Goal: Information Seeking & Learning: Check status

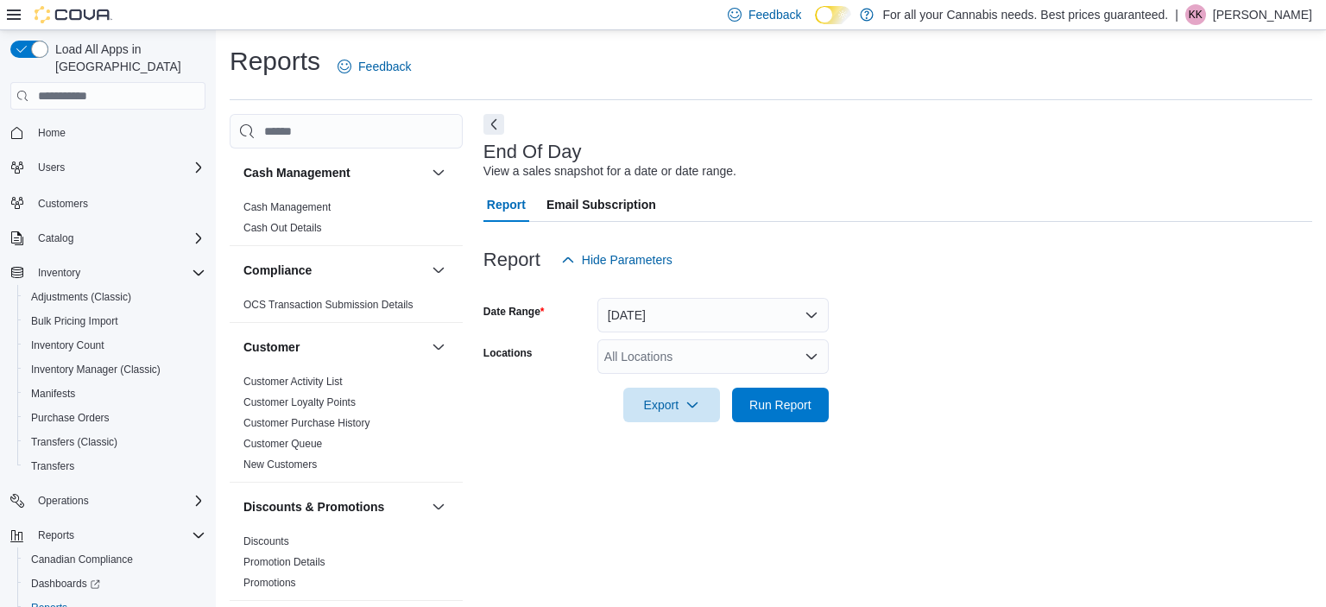
scroll to position [10, 0]
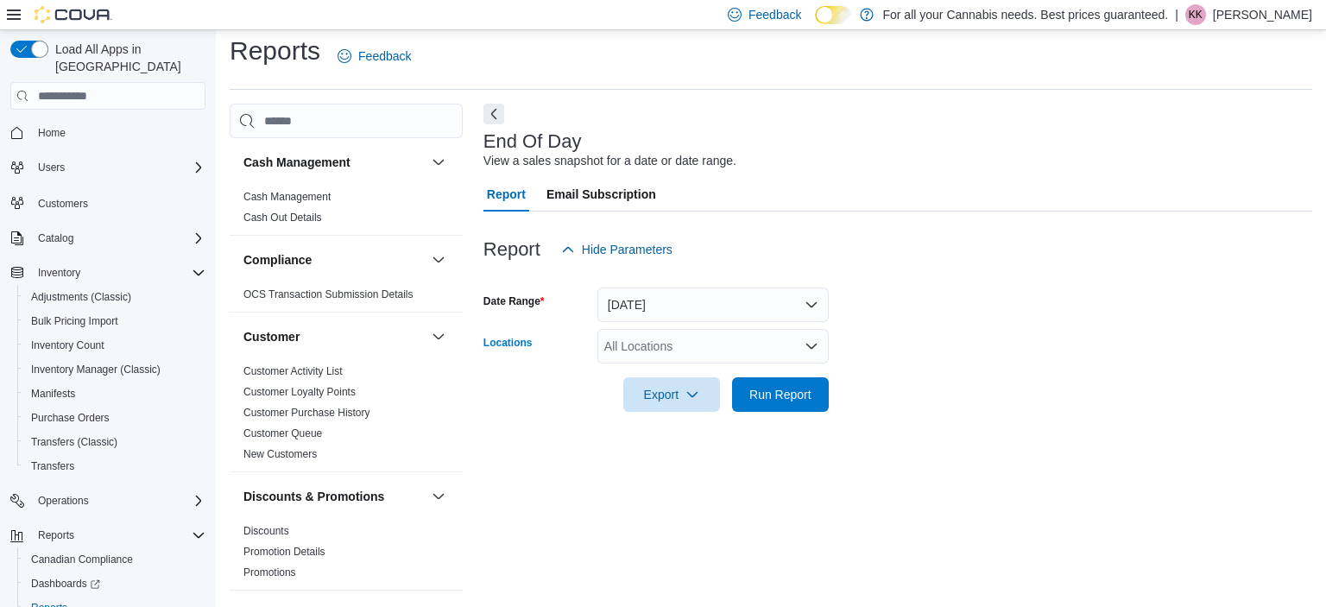
click at [739, 351] on div "All Locations" at bounding box center [712, 346] width 231 height 35
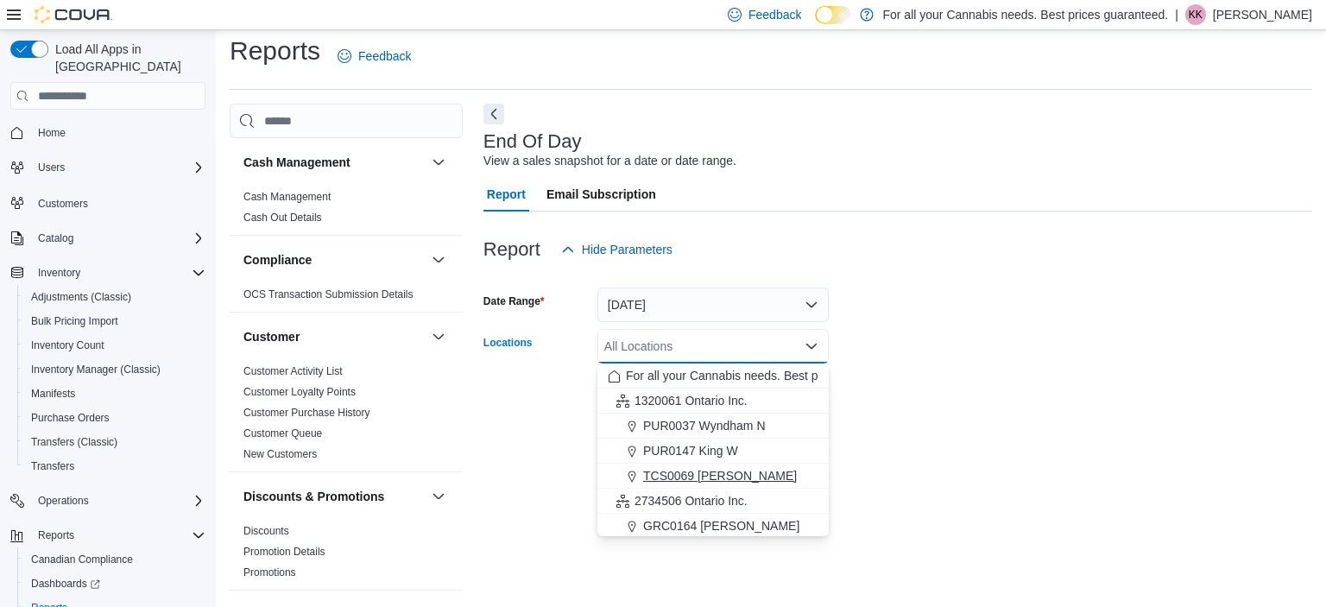
scroll to position [89, 0]
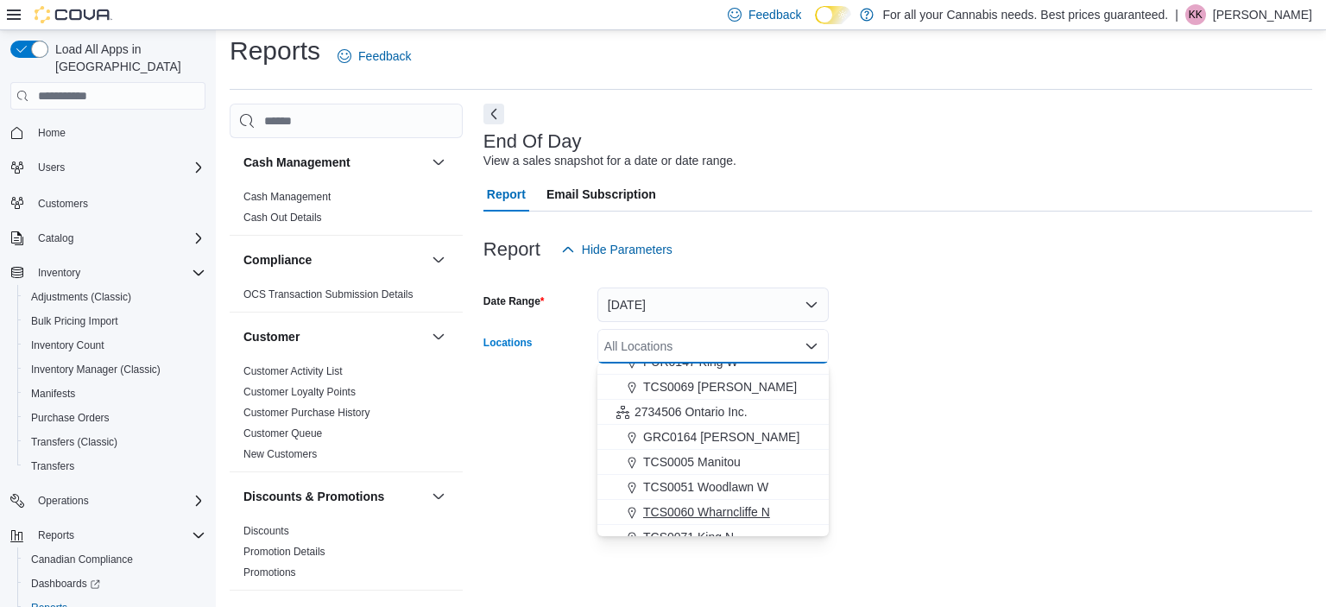
click at [705, 515] on span "TCS0060 Wharncliffe N" at bounding box center [706, 511] width 127 height 17
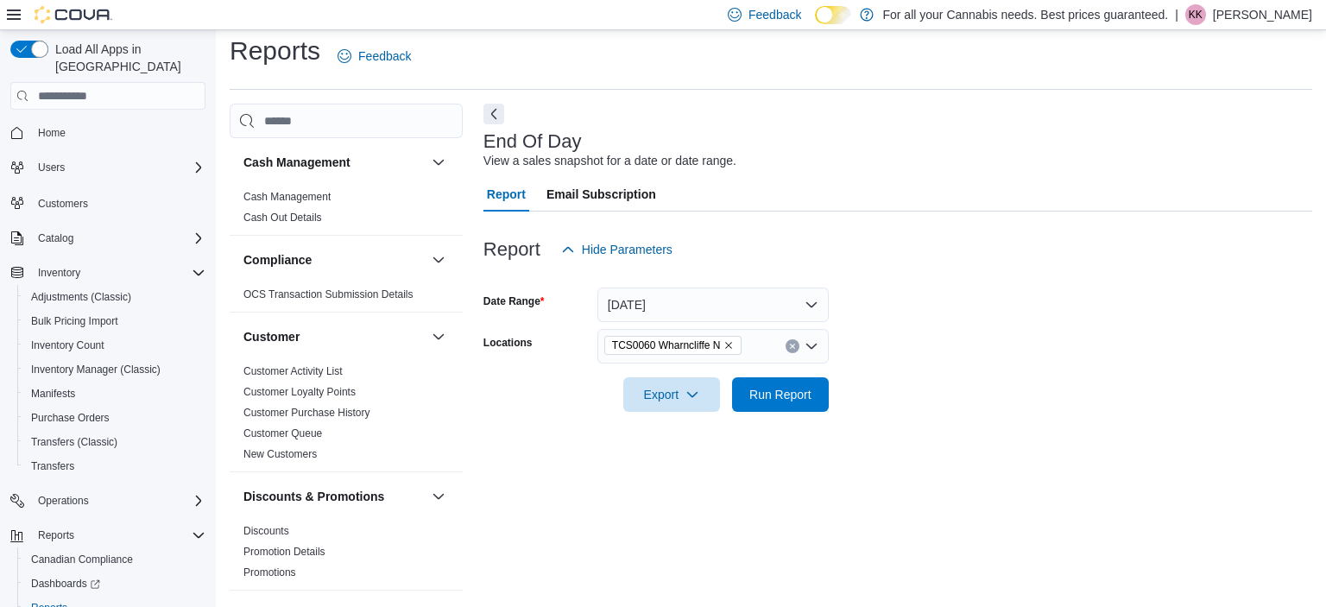
click at [1117, 408] on form "Date Range Today Locations TCS0060 Wharncliffe N Export Run Report" at bounding box center [898, 339] width 829 height 145
click at [813, 386] on span "Run Report" at bounding box center [781, 393] width 76 height 35
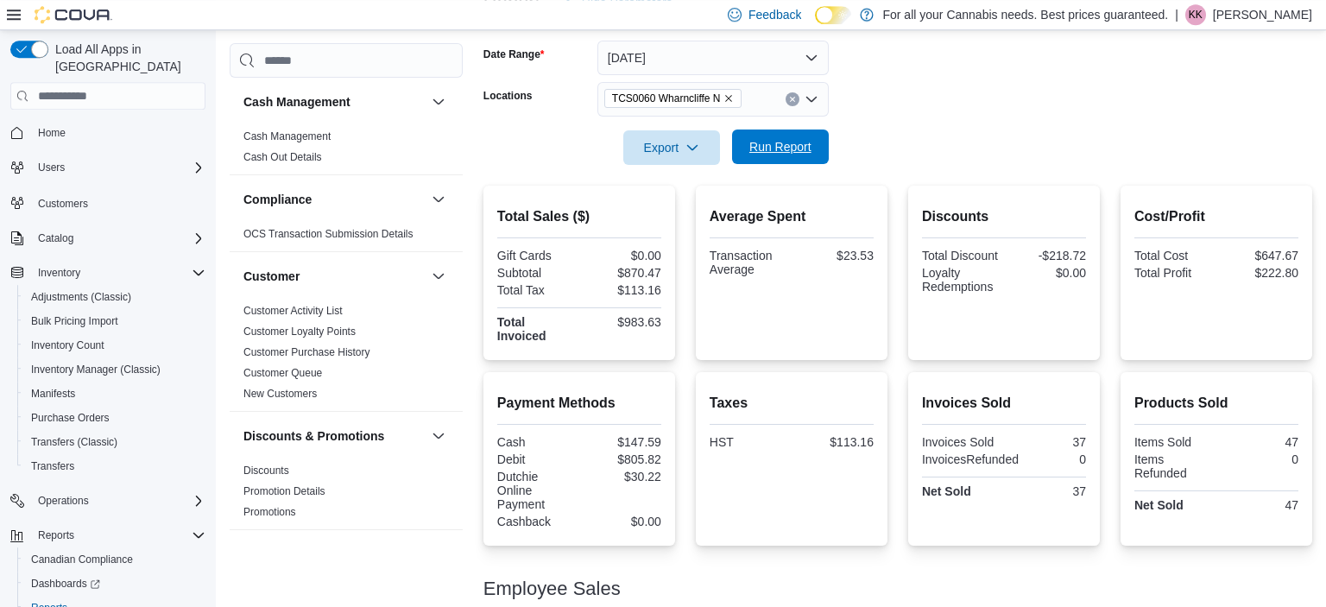
scroll to position [320, 0]
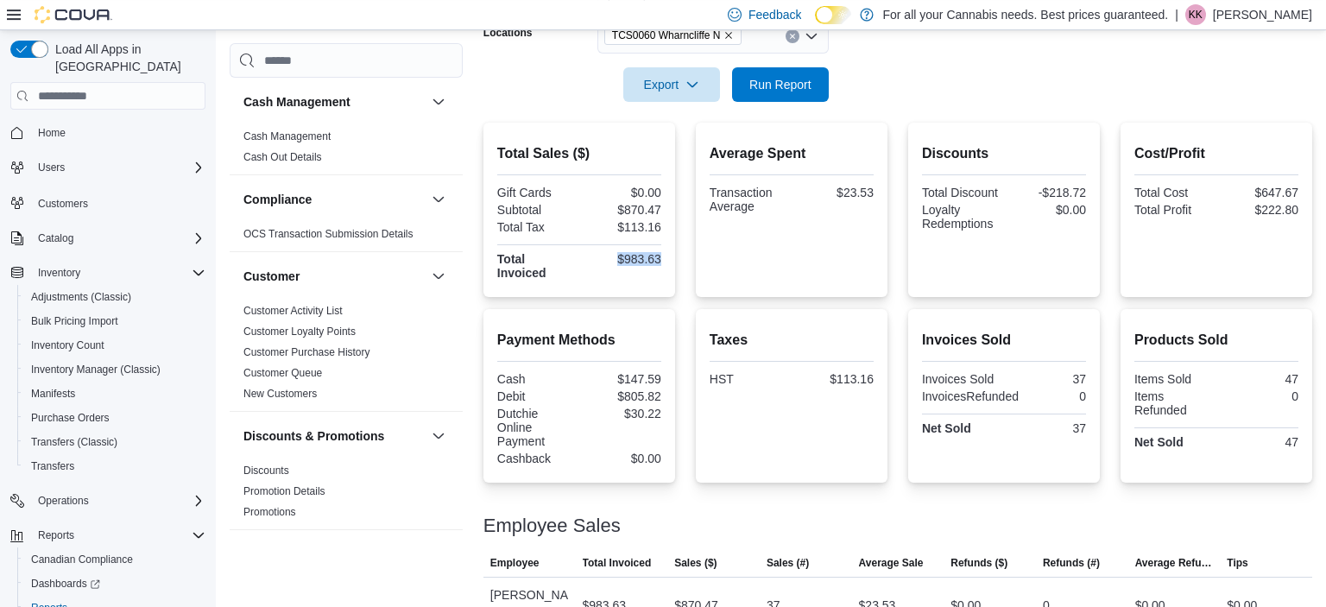
drag, startPoint x: 660, startPoint y: 256, endPoint x: 610, endPoint y: 257, distance: 50.9
click at [610, 257] on div "$983.63" at bounding box center [622, 259] width 79 height 14
copy div "$983.63"
click at [598, 416] on div "$30.22" at bounding box center [622, 414] width 79 height 14
click at [661, 399] on div "$805.82" at bounding box center [622, 396] width 79 height 14
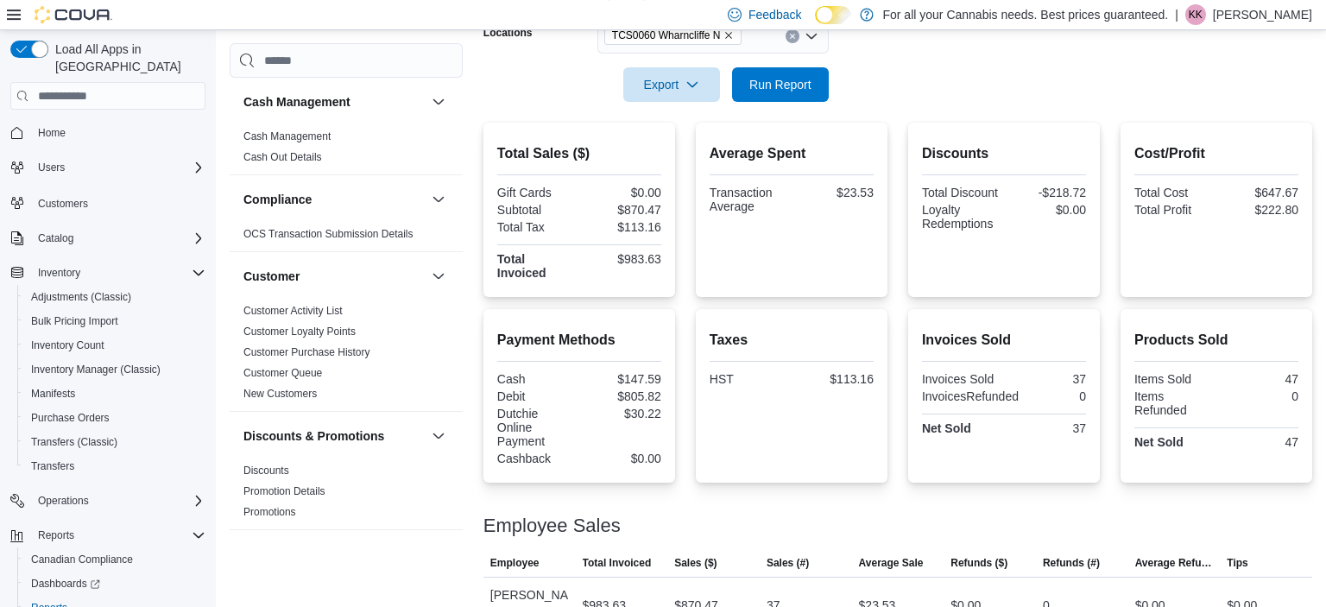
click at [537, 193] on div "Gift Cards" at bounding box center [536, 193] width 79 height 14
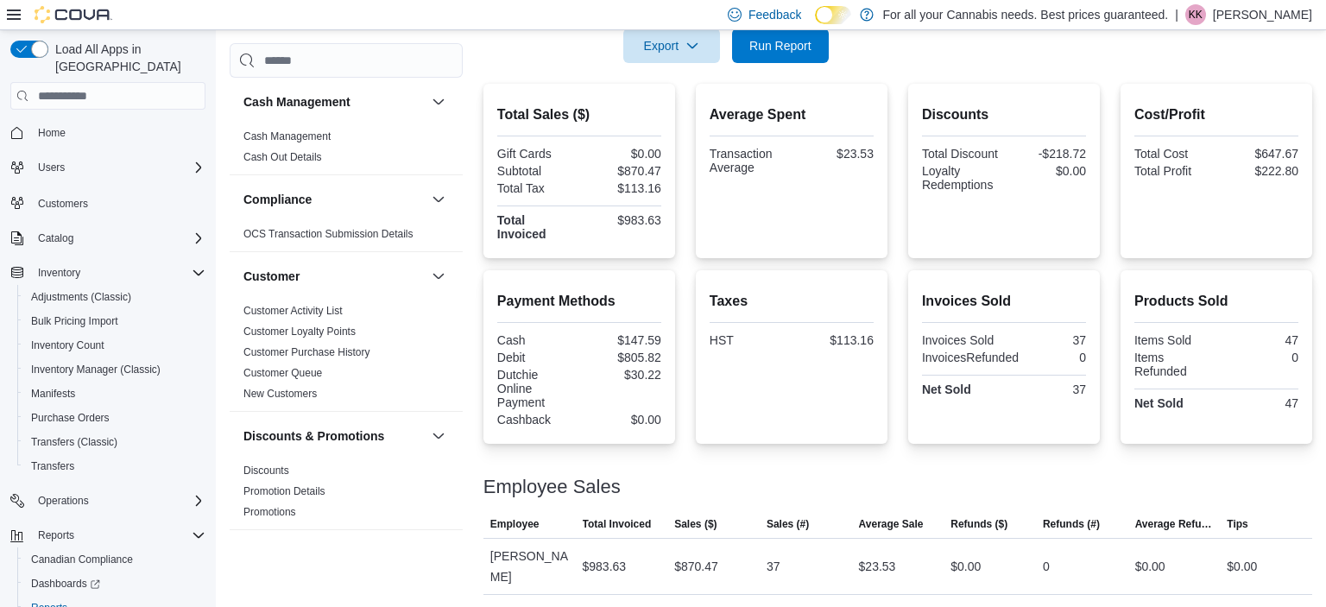
scroll to position [361, 0]
click at [696, 95] on div "Total Sales ($) Gift Cards $0.00 Subtotal $870.47 Total Tax $113.16 Total Invoi…" at bounding box center [898, 169] width 829 height 174
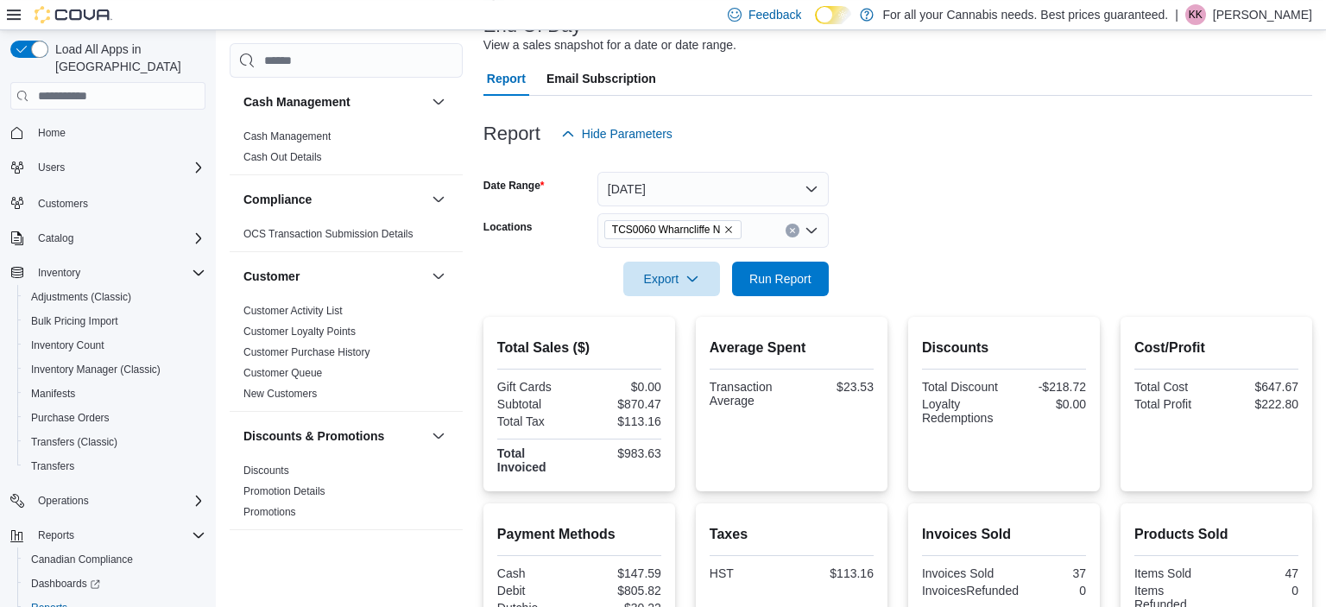
scroll to position [172, 0]
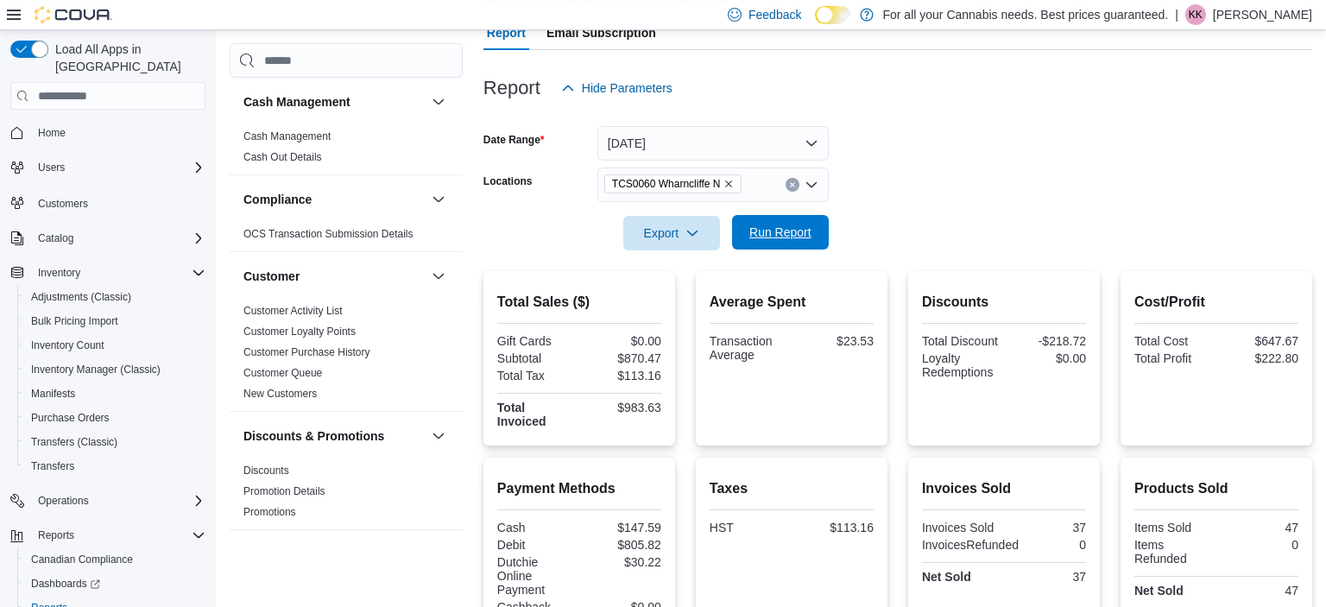
click at [766, 247] on span "Run Report" at bounding box center [781, 232] width 76 height 35
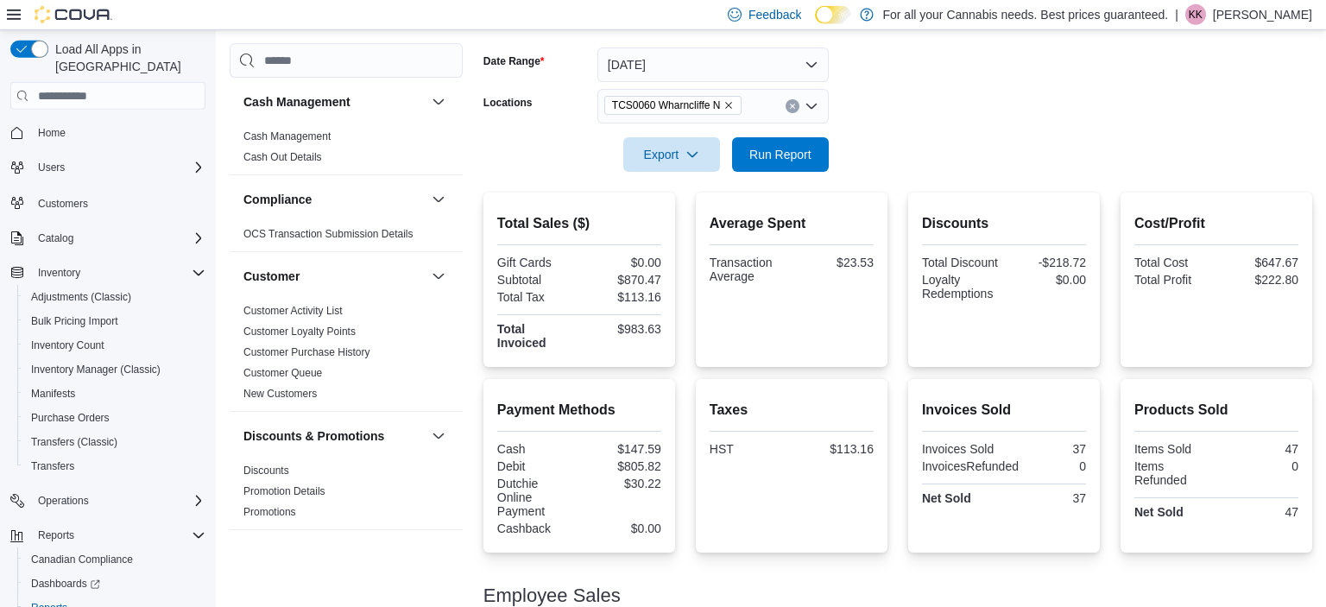
scroll to position [252, 0]
drag, startPoint x: 663, startPoint y: 324, endPoint x: 634, endPoint y: 326, distance: 29.4
drag, startPoint x: 589, startPoint y: 350, endPoint x: 659, endPoint y: 326, distance: 73.7
click at [659, 326] on div "Gift Cards $0.00 Subtotal $870.47 Total Tax $113.16 Total Invoiced $983.63" at bounding box center [579, 303] width 164 height 98
drag, startPoint x: 659, startPoint y: 326, endPoint x: 617, endPoint y: 334, distance: 42.2
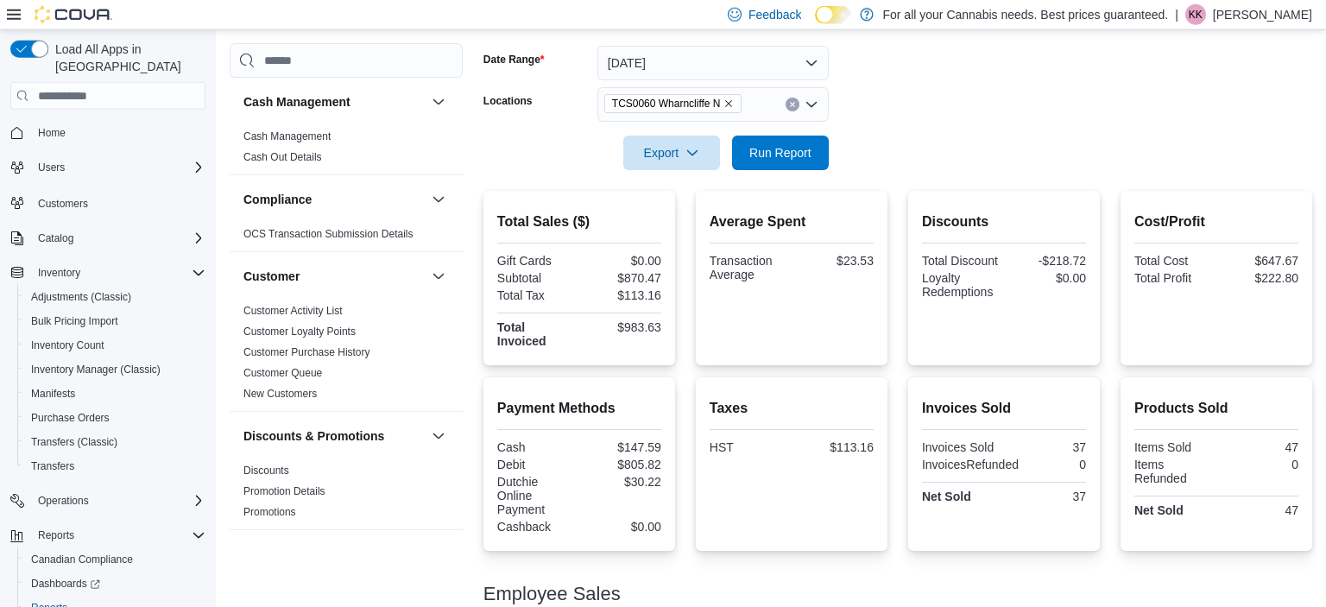
click at [610, 332] on div "$983.63" at bounding box center [622, 327] width 79 height 14
click at [617, 327] on div "$983.63" at bounding box center [622, 327] width 79 height 14
drag, startPoint x: 620, startPoint y: 326, endPoint x: 661, endPoint y: 326, distance: 41.4
click at [661, 326] on div "$983.63" at bounding box center [622, 327] width 79 height 14
copy div "$983.63"
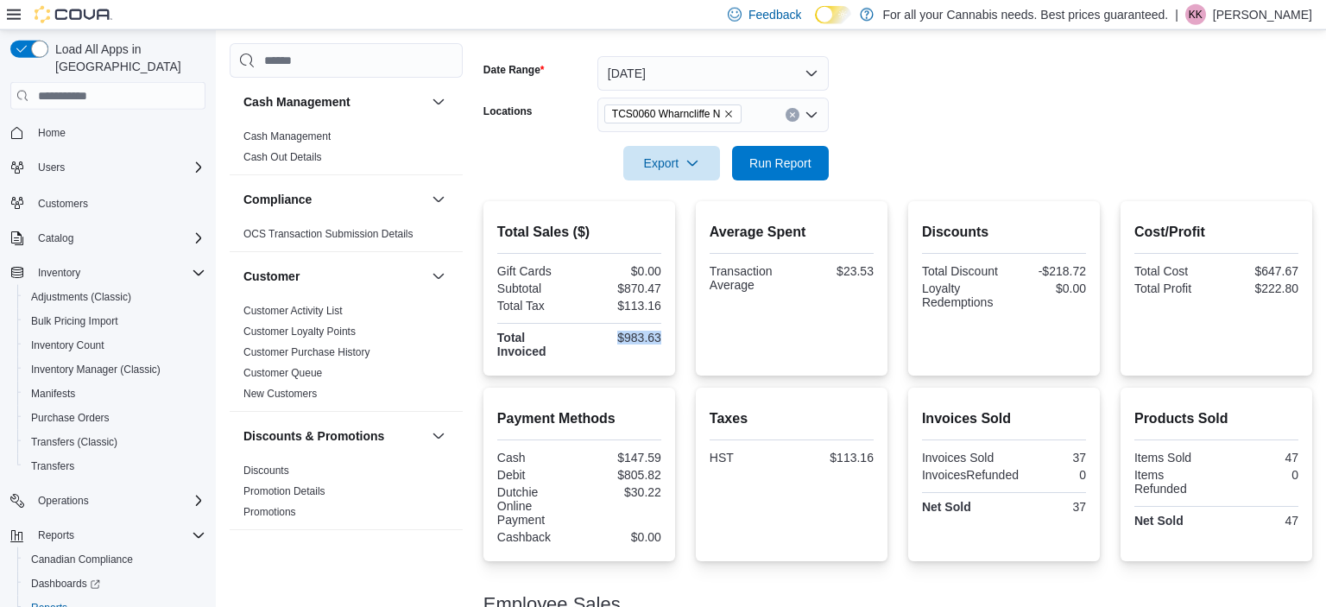
scroll to position [241, 0]
click at [782, 161] on span "Run Report" at bounding box center [780, 163] width 62 height 17
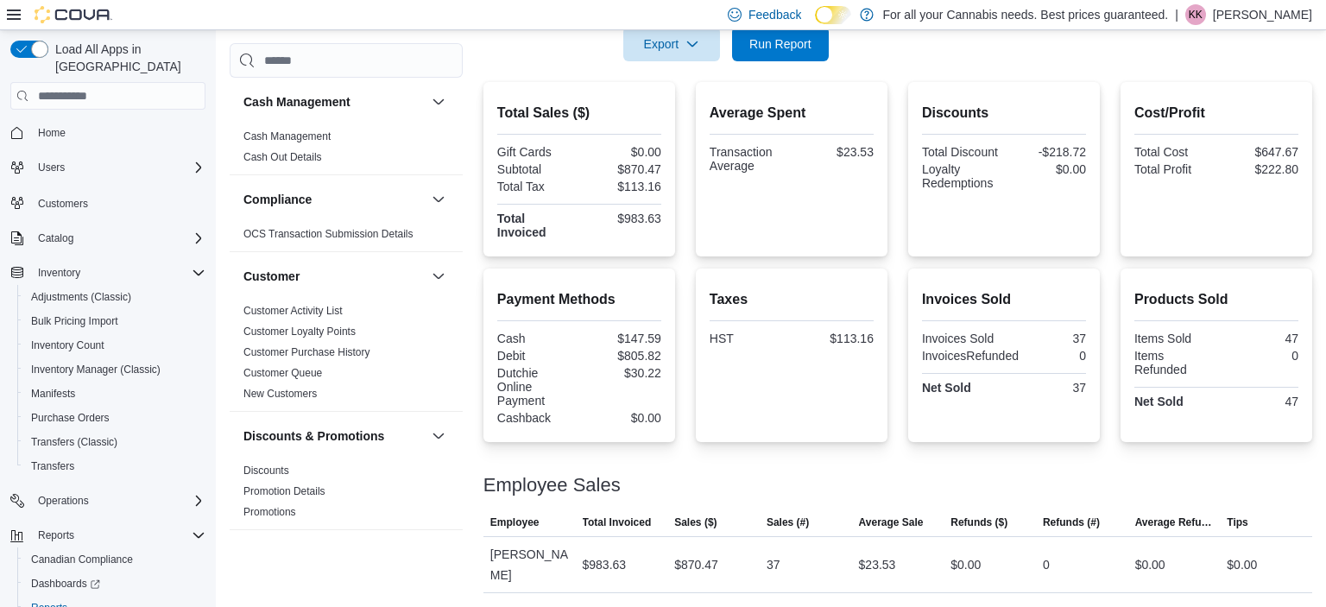
click at [660, 215] on div "$983.63" at bounding box center [622, 219] width 79 height 14
drag, startPoint x: 660, startPoint y: 219, endPoint x: 617, endPoint y: 219, distance: 42.3
click at [617, 219] on div "$983.63" at bounding box center [622, 219] width 79 height 14
copy div "$983.63"
click at [502, 192] on div "Total Tax" at bounding box center [536, 187] width 79 height 14
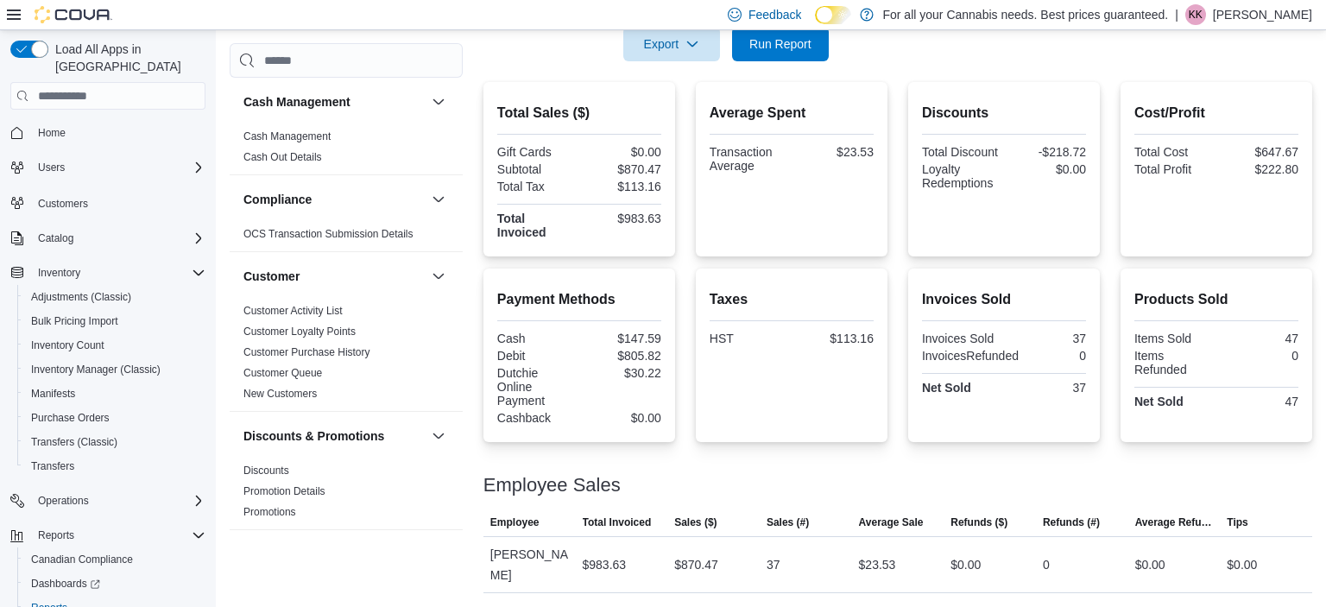
click at [496, 192] on div "Total Sales ($) Gift Cards $0.00 Subtotal $870.47 Total Tax $113.16 Total Invoi…" at bounding box center [580, 169] width 192 height 174
click at [506, 194] on div at bounding box center [579, 194] width 164 height 3
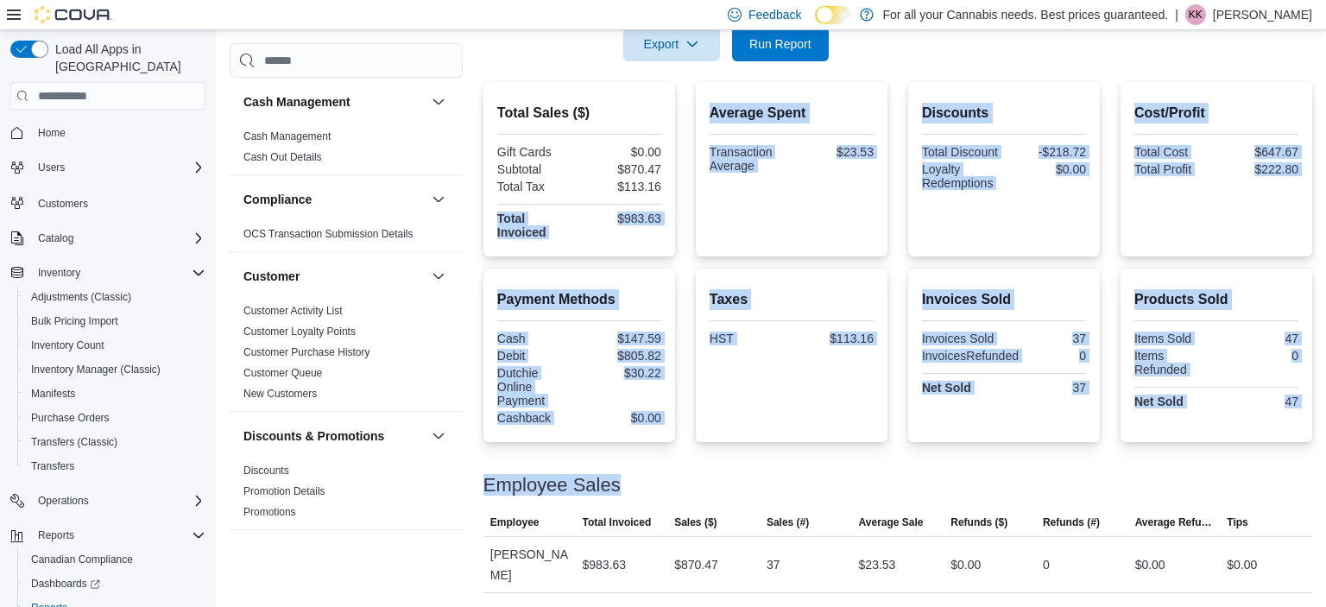
drag, startPoint x: 506, startPoint y: 194, endPoint x: 809, endPoint y: 509, distance: 437.2
click at [809, 509] on div "Total Sales ($) Gift Cards $0.00 Subtotal $870.47 Total Tax $113.16 Total Invoi…" at bounding box center [898, 337] width 829 height 511
click at [837, 375] on div "Taxes HST $113.16" at bounding box center [792, 355] width 164 height 146
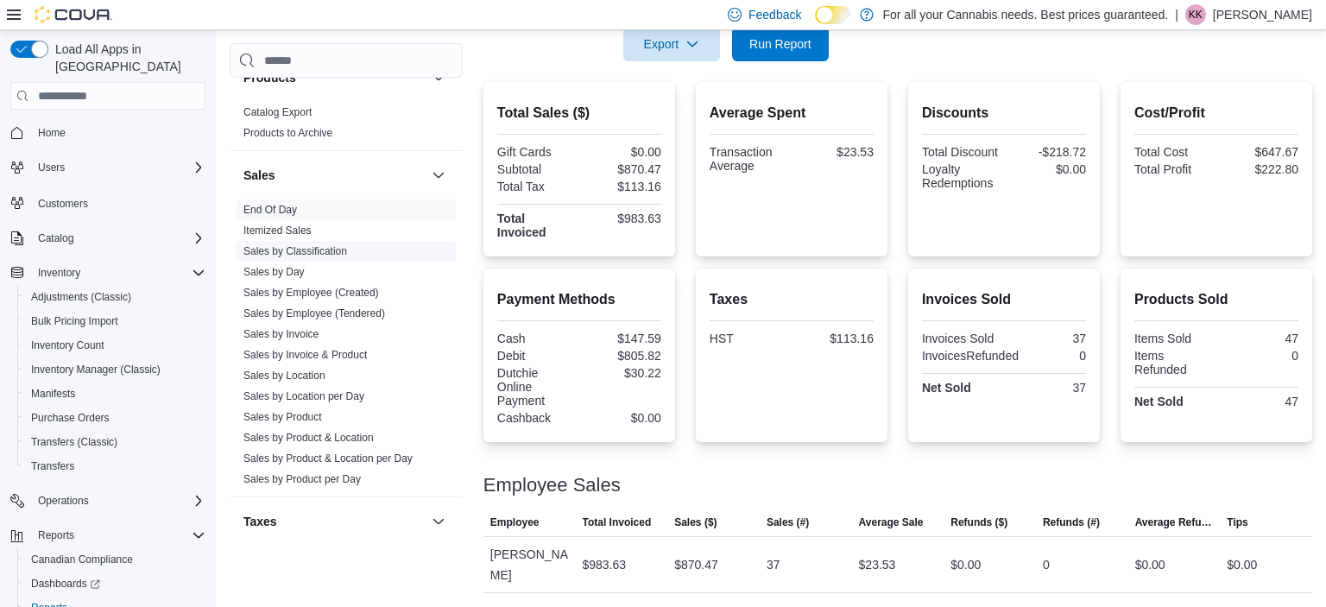
scroll to position [1131, 0]
click at [326, 458] on link "Sales by Product & Location per Day" at bounding box center [327, 458] width 169 height 12
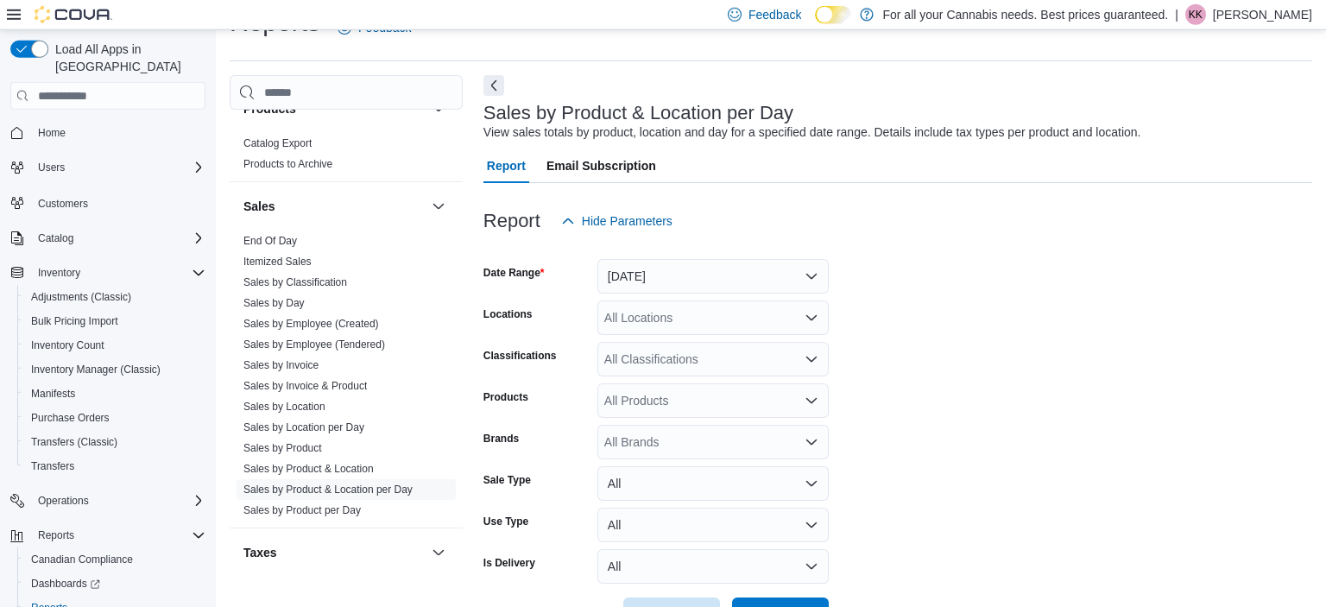
scroll to position [40, 0]
click at [646, 271] on button "Yesterday" at bounding box center [712, 275] width 231 height 35
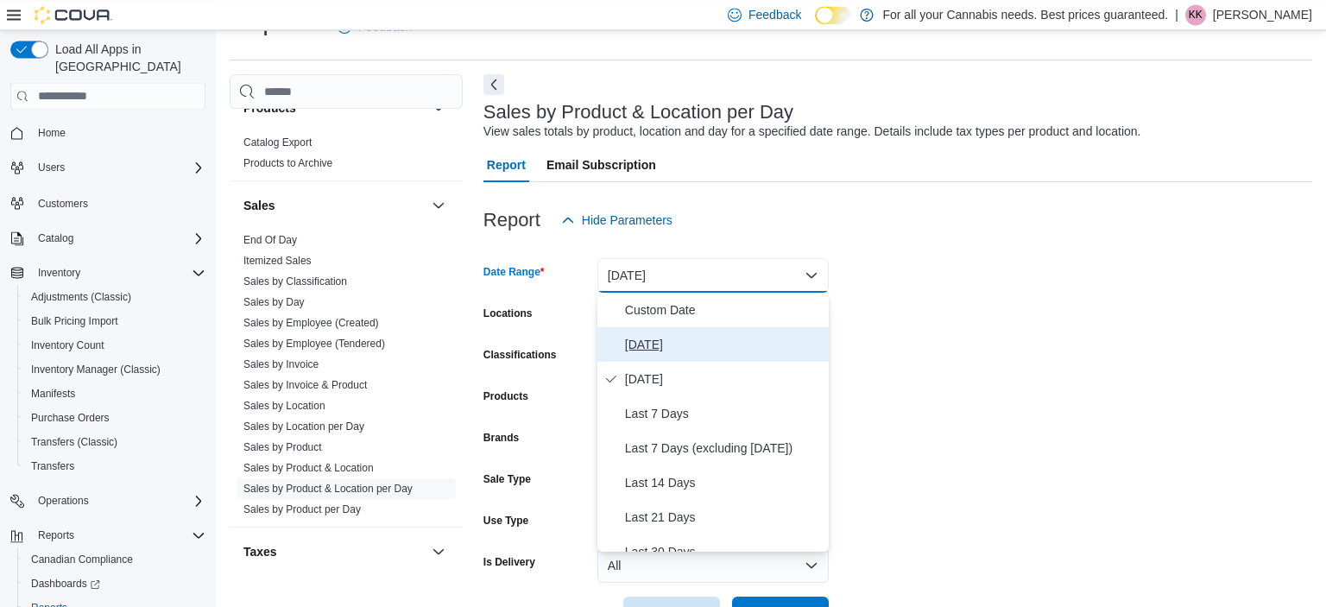
click at [645, 336] on span "[DATE]" at bounding box center [723, 344] width 197 height 21
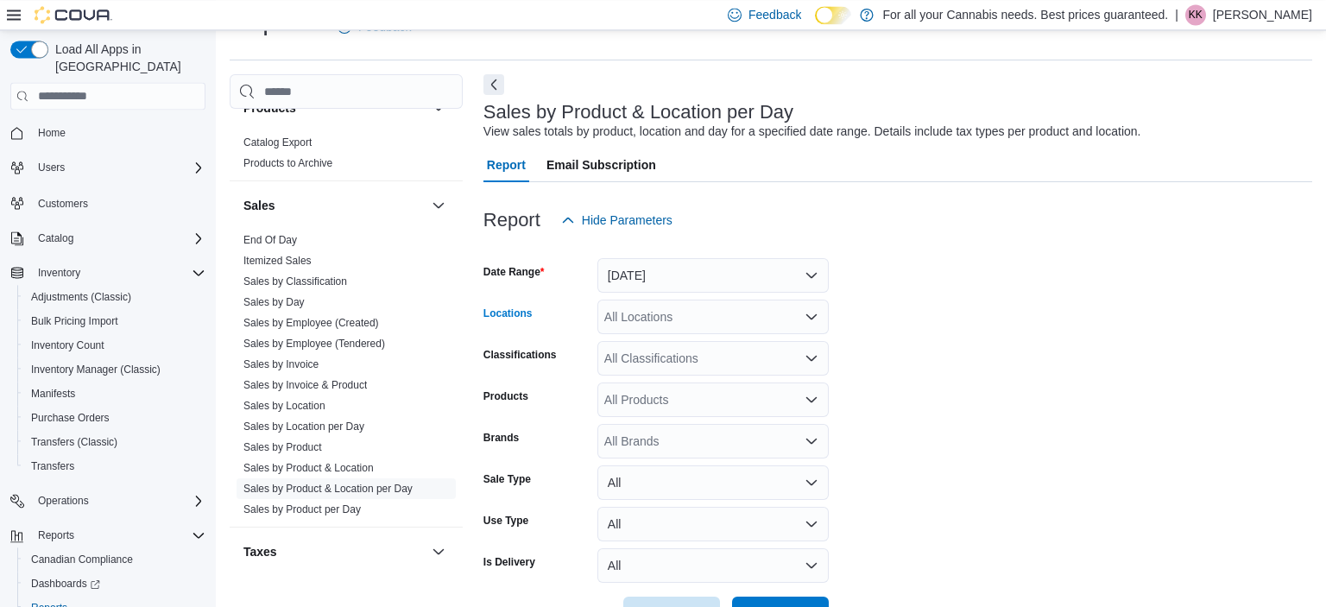
click at [654, 324] on div "All Locations" at bounding box center [712, 317] width 231 height 35
type input "***"
click at [701, 340] on span "TCS0060 Wharncliffe N" at bounding box center [706, 346] width 127 height 17
click at [917, 325] on form "Date Range Today Locations TCS0060 Wharncliffe N Classifications All Classifica…" at bounding box center [898, 434] width 829 height 394
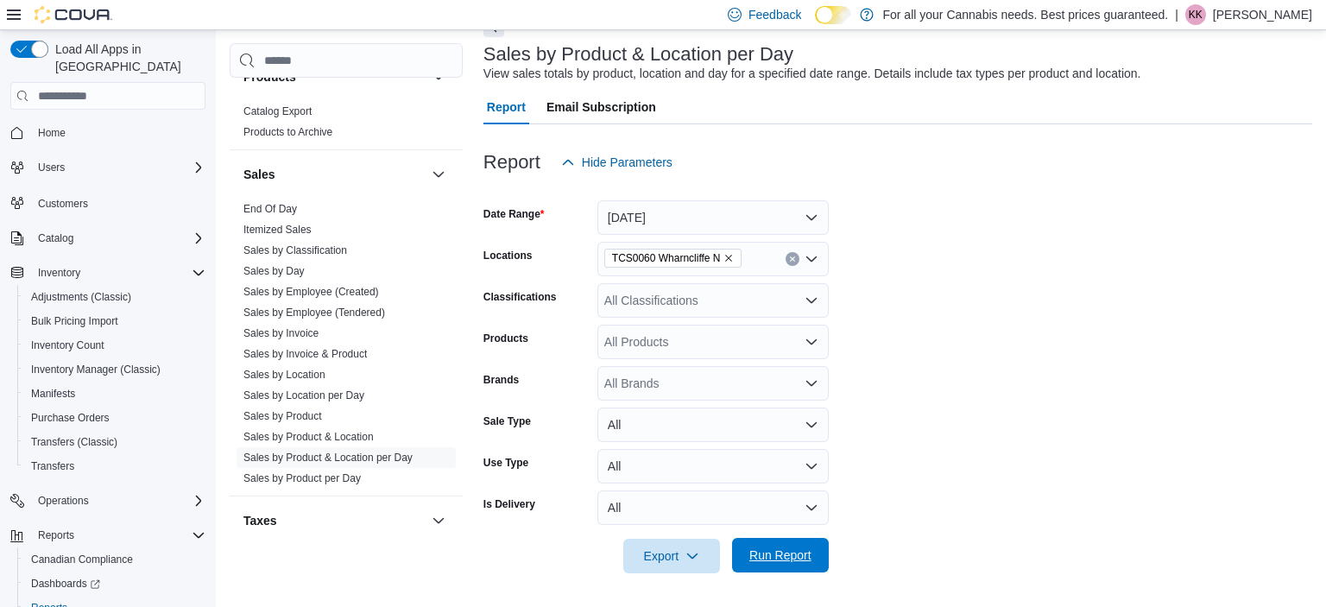
click at [779, 547] on span "Run Report" at bounding box center [781, 555] width 76 height 35
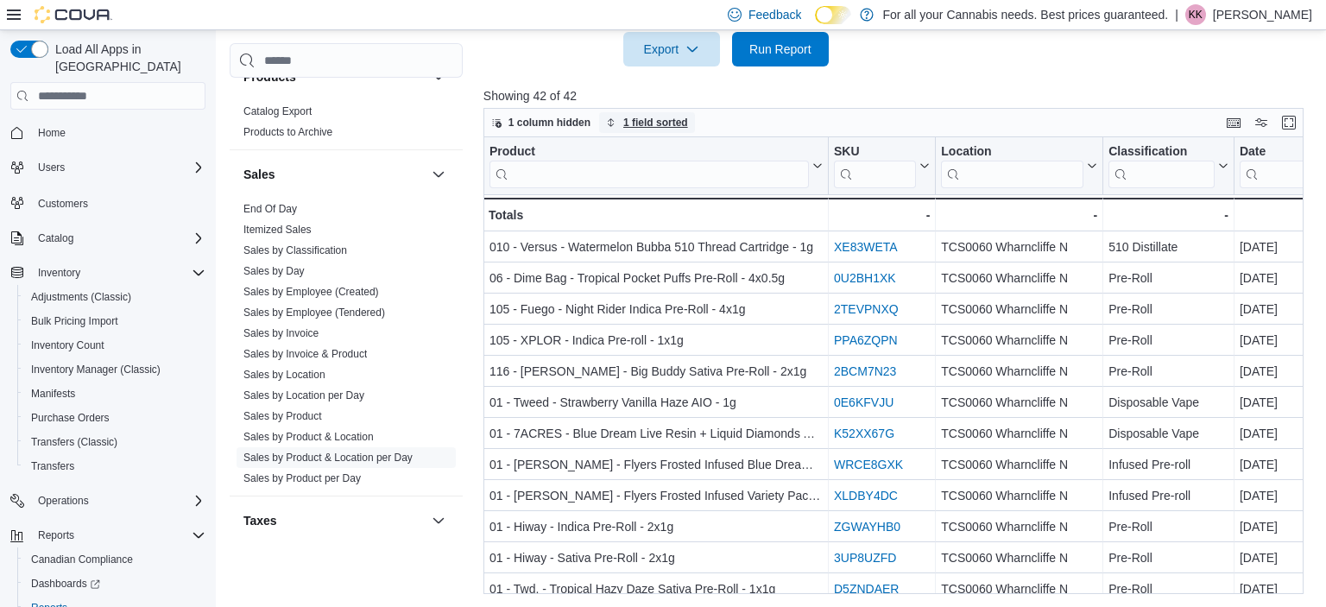
click at [671, 128] on span "1 field sorted" at bounding box center [655, 123] width 65 height 14
click at [907, 102] on p "Showing 42 of 42" at bounding box center [898, 95] width 829 height 17
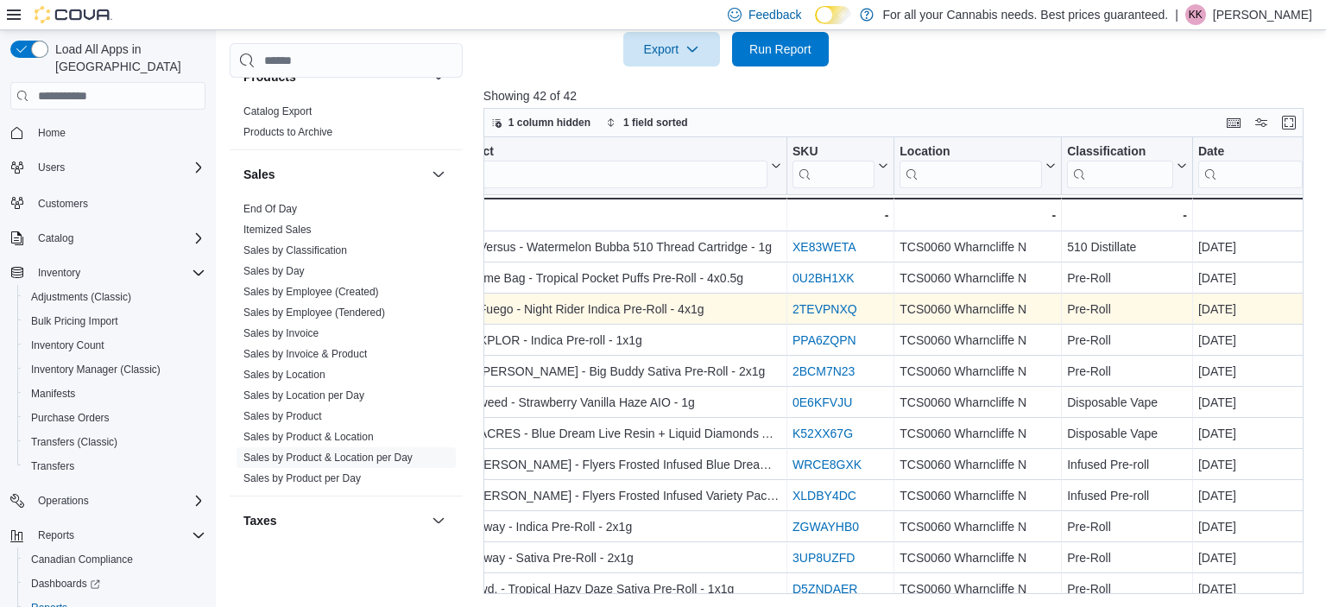
scroll to position [0, 0]
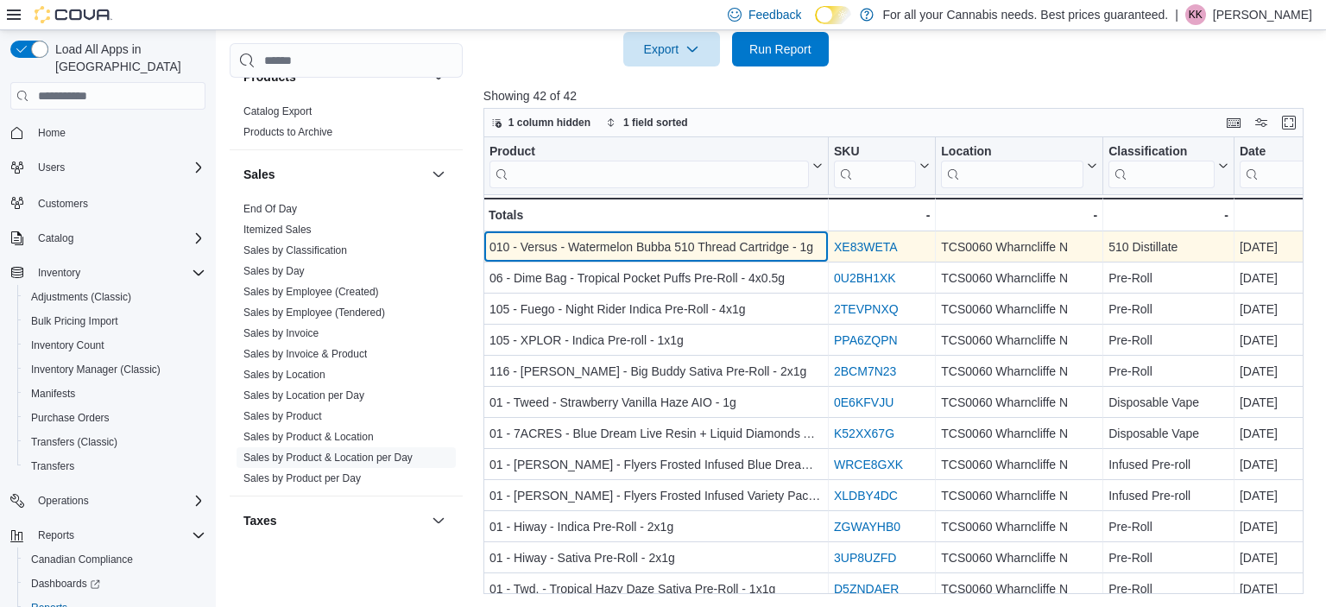
click at [755, 245] on div "010 - Versus - Watermelon Bubba 510 Thread Cartridge - 1g" at bounding box center [656, 247] width 333 height 21
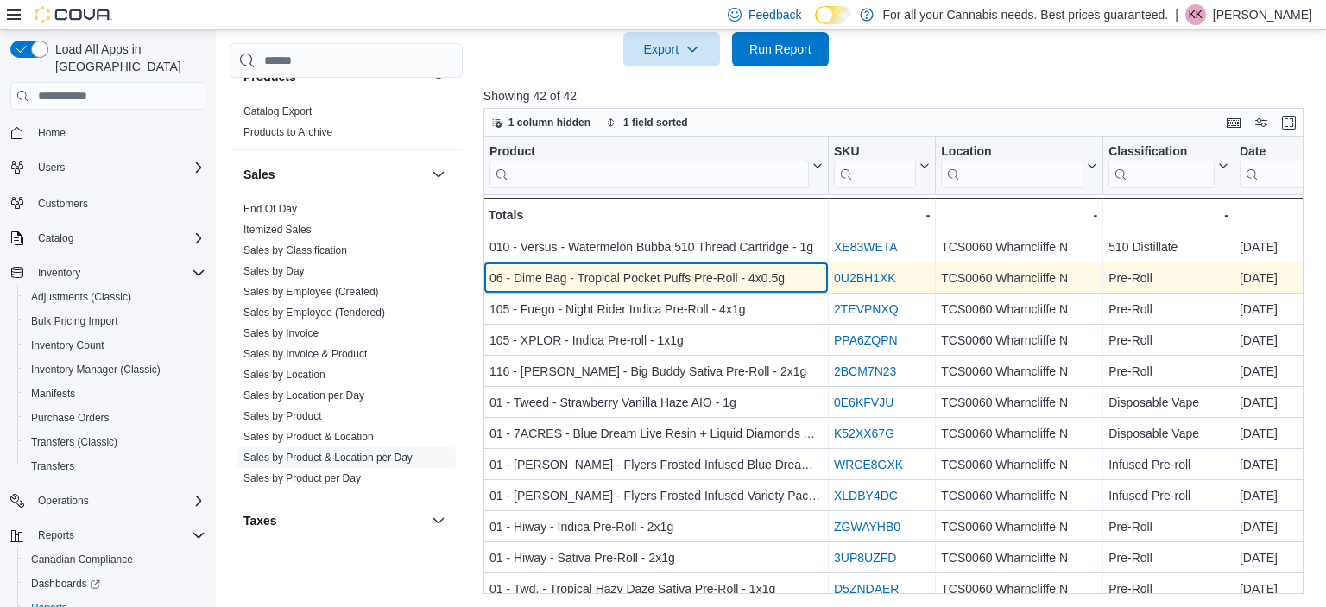
click at [801, 288] on div "06 - Dime Bag - Tropical Pocket Puffs Pre-Roll - 4x0.5g - Product, column 1, ro…" at bounding box center [656, 277] width 345 height 31
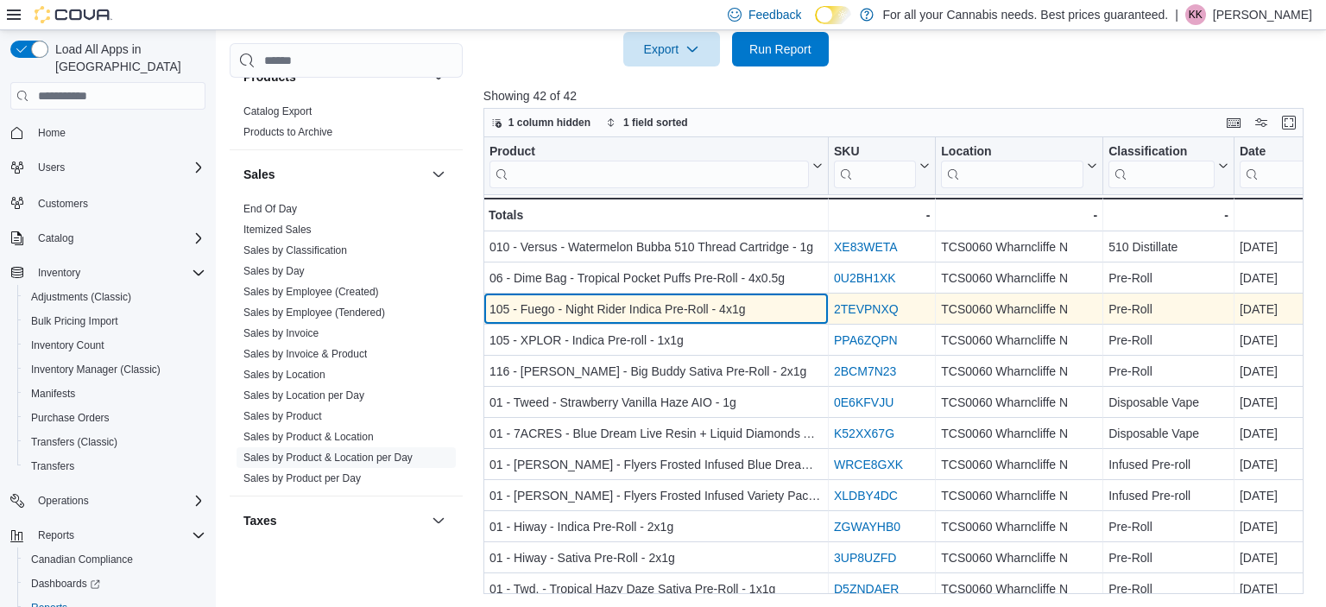
click at [738, 302] on div "105 - Fuego - Night Rider Indica Pre-Roll - 4x1g" at bounding box center [656, 309] width 333 height 21
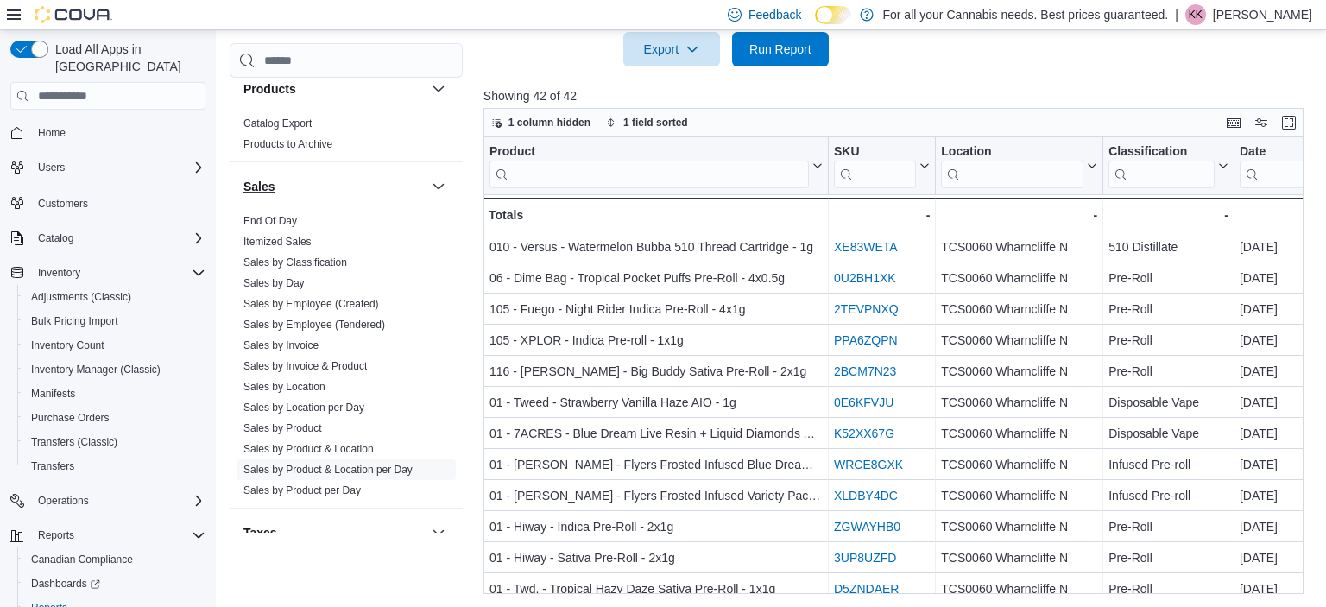
scroll to position [1160, 0]
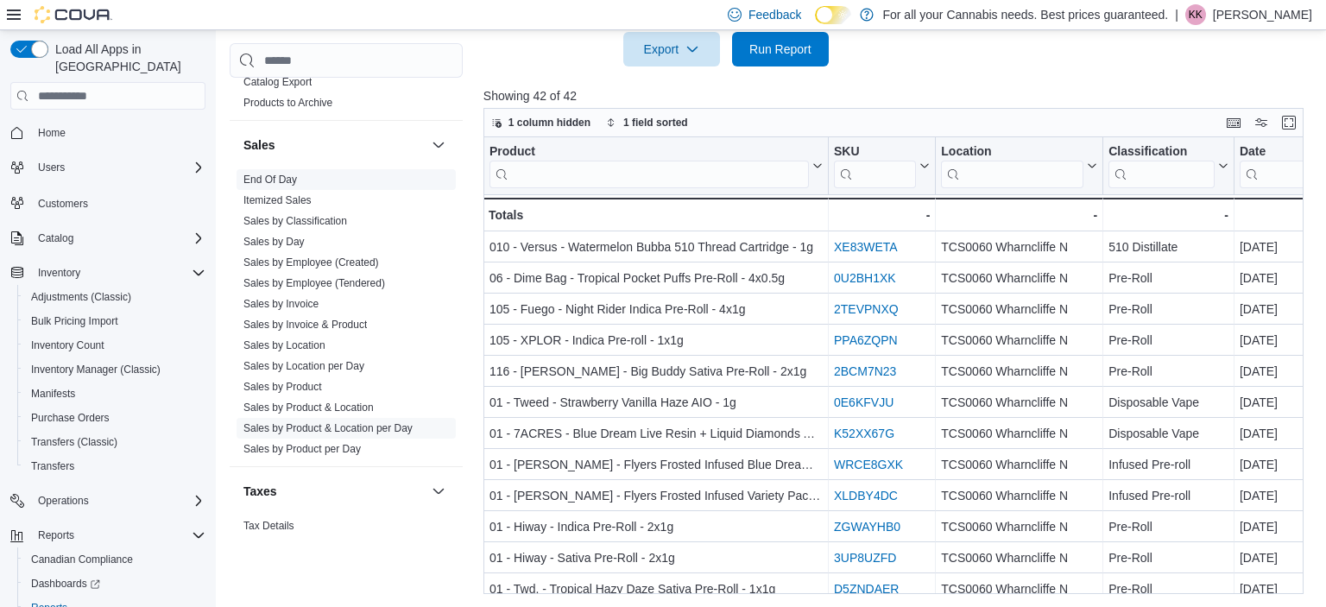
click at [323, 174] on span "End Of Day" at bounding box center [346, 179] width 219 height 21
click at [363, 183] on span "End Of Day" at bounding box center [346, 179] width 219 height 21
click at [319, 174] on span "End Of Day" at bounding box center [346, 179] width 219 height 21
click at [313, 174] on span "End Of Day" at bounding box center [346, 179] width 219 height 21
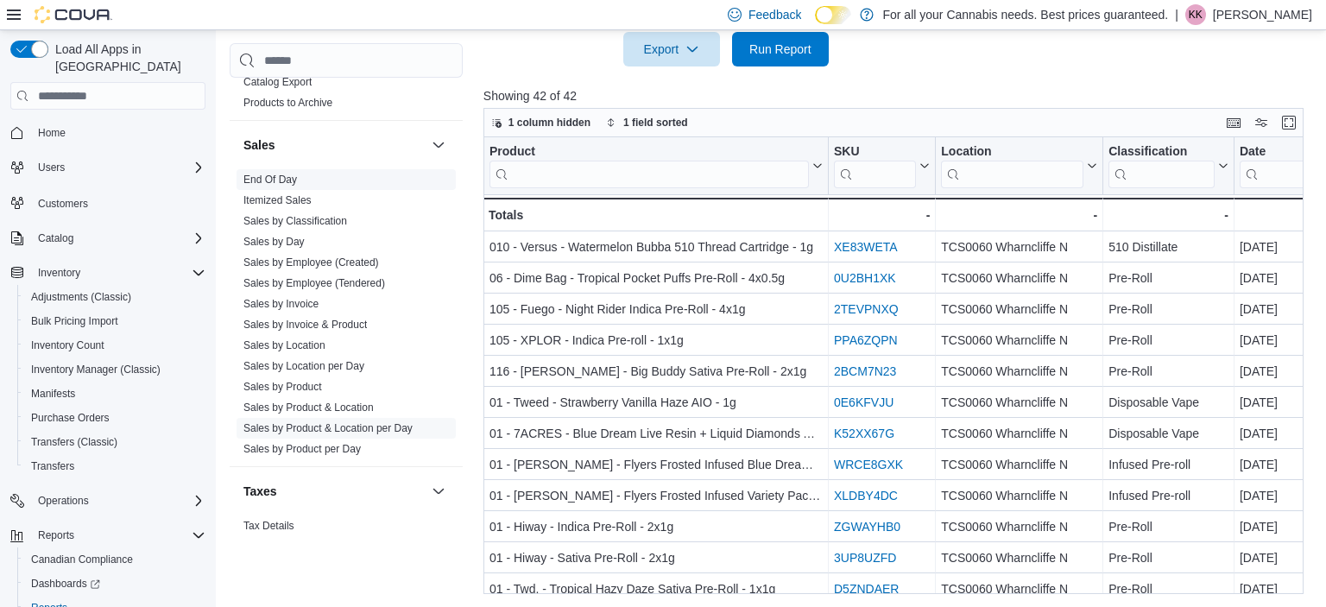
click at [313, 174] on span "End Of Day" at bounding box center [346, 179] width 219 height 21
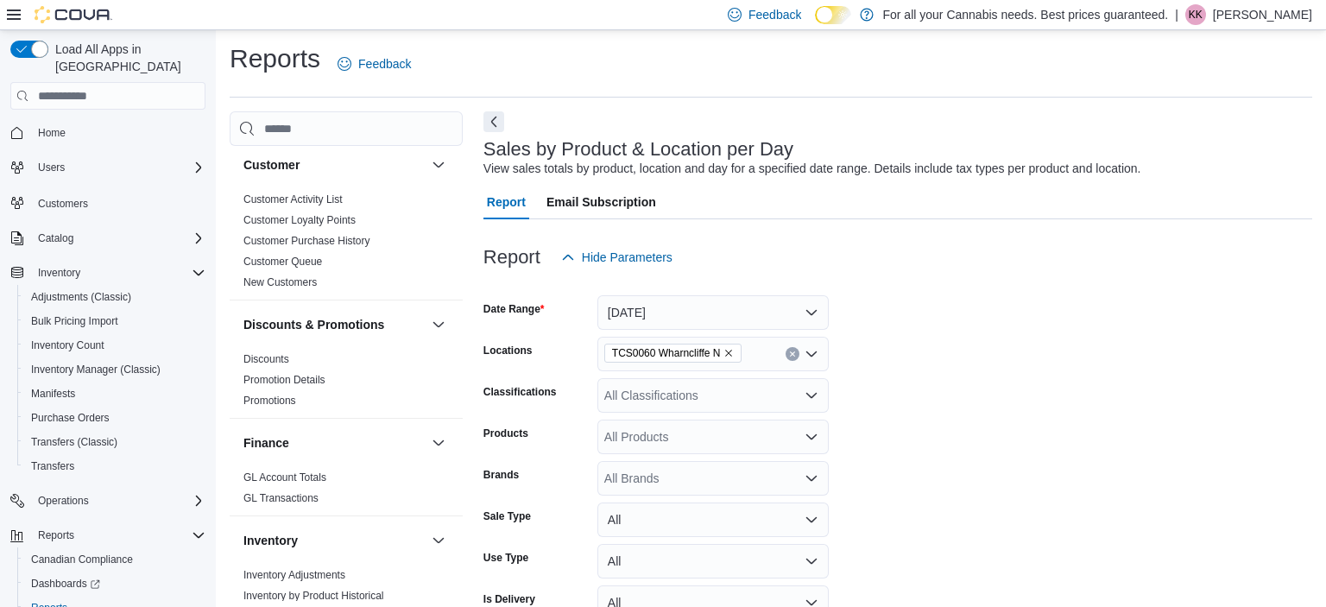
scroll to position [0, 0]
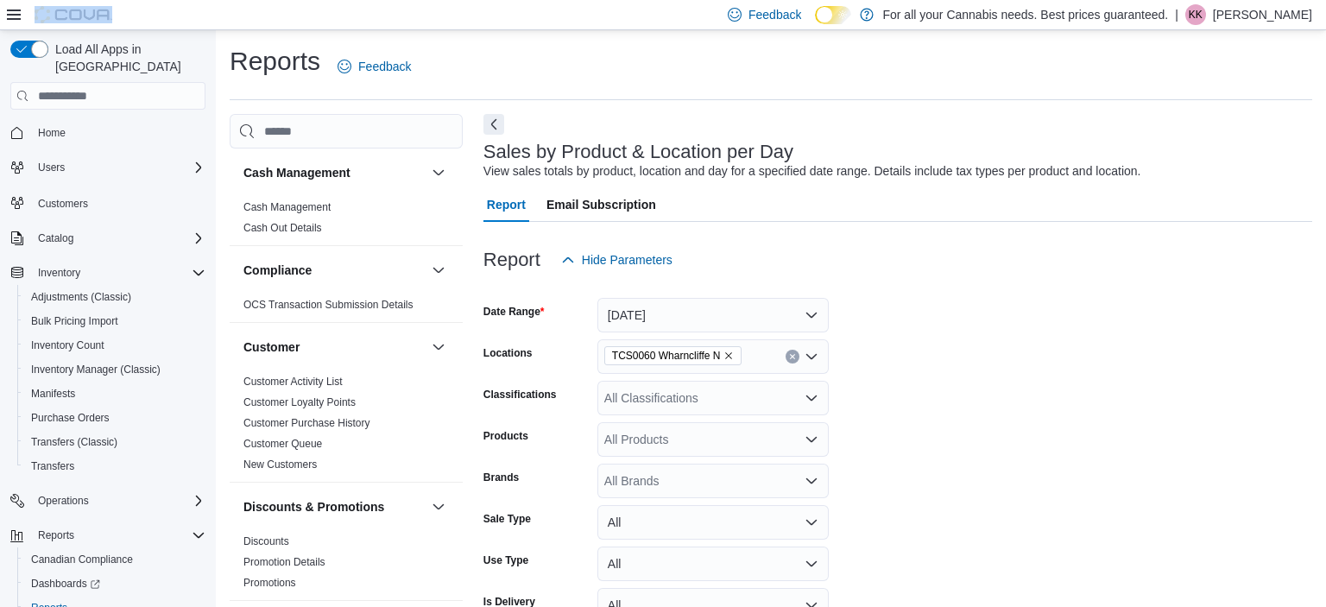
drag, startPoint x: 313, startPoint y: 174, endPoint x: 806, endPoint y: -16, distance: 528.3
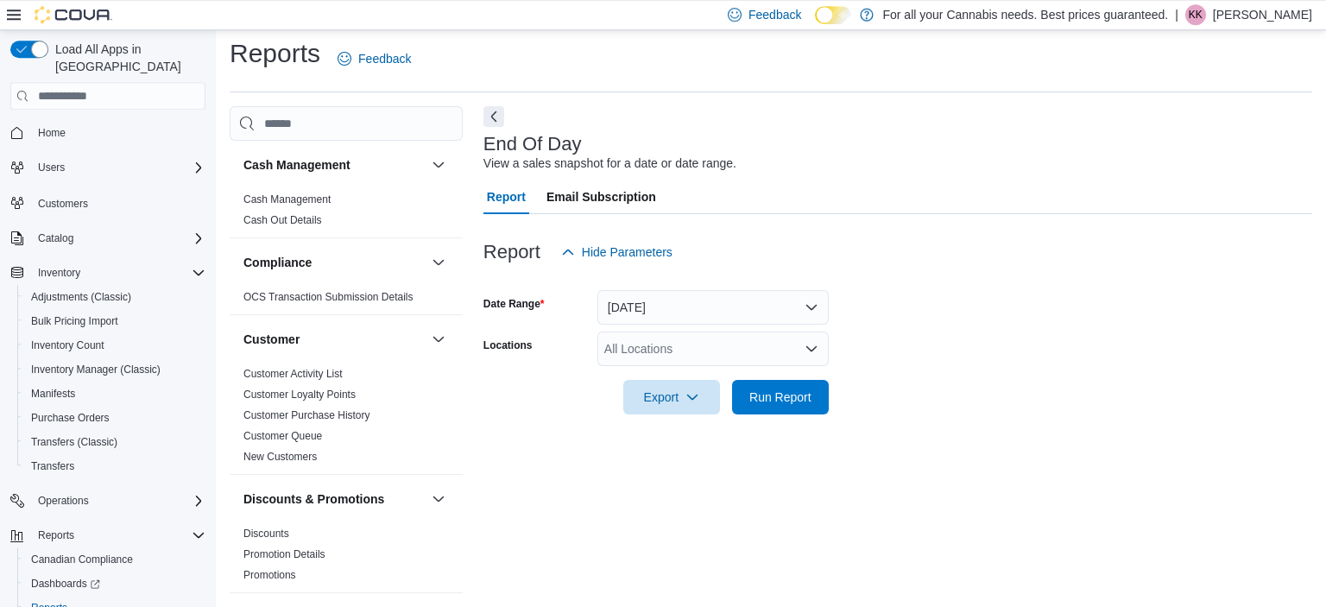
scroll to position [10, 0]
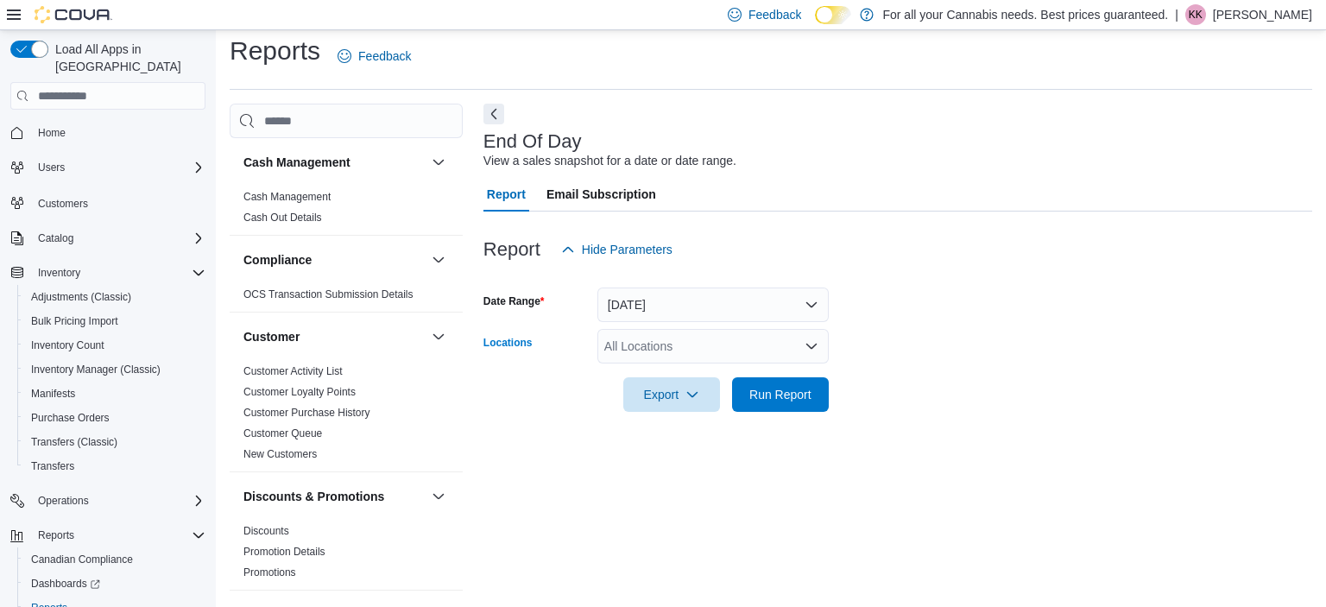
click at [692, 351] on div "All Locations" at bounding box center [712, 346] width 231 height 35
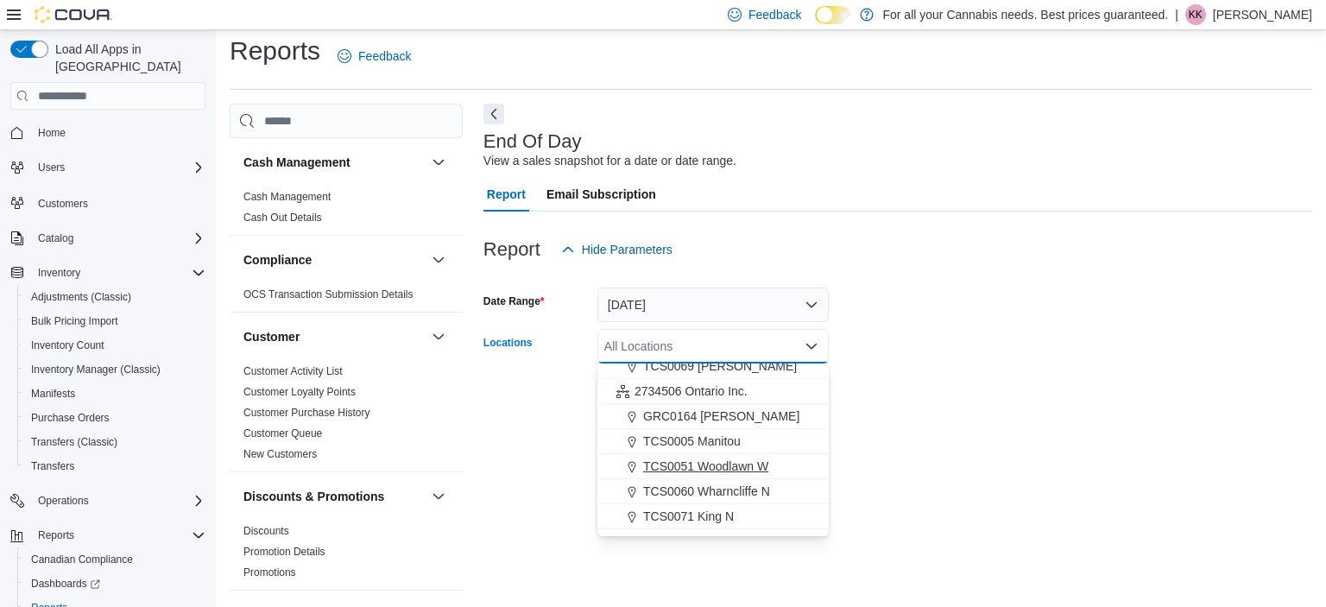
scroll to position [109, 0]
click at [698, 495] on span "TCS0060 Wharncliffe N" at bounding box center [706, 492] width 127 height 17
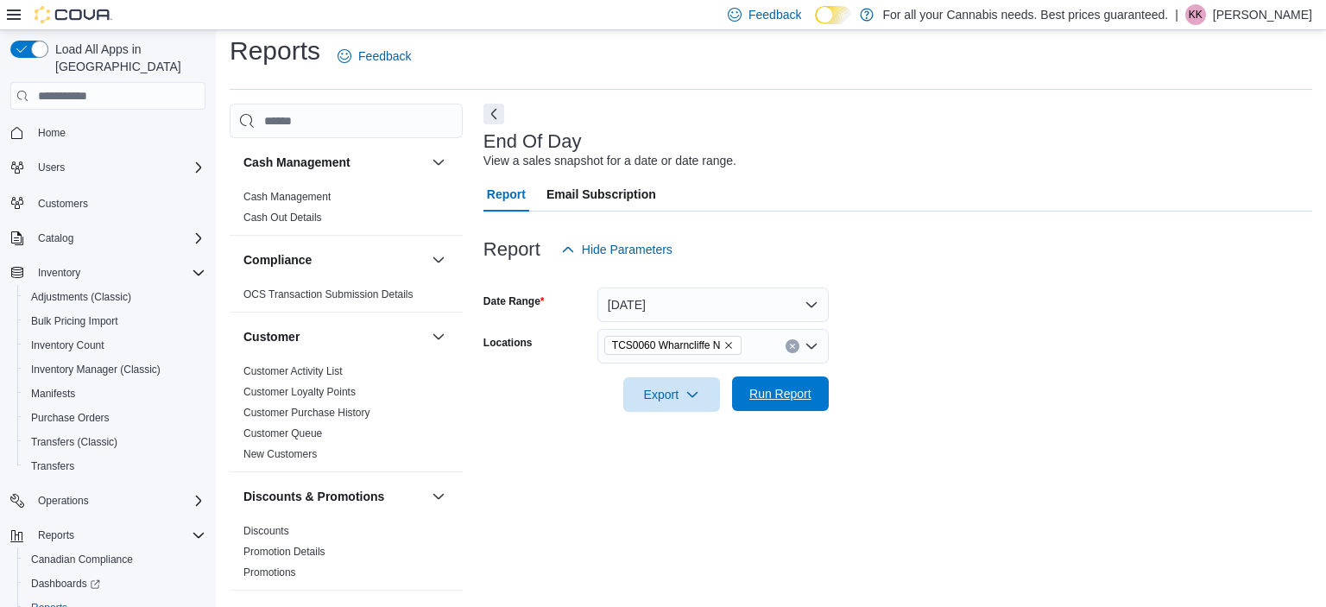
drag, startPoint x: 972, startPoint y: 433, endPoint x: 809, endPoint y: 400, distance: 166.6
click at [809, 400] on div "End Of Day View a sales snapshot for a date or date range. Report Email Subscri…" at bounding box center [898, 349] width 829 height 490
click at [809, 400] on span "Run Report" at bounding box center [780, 393] width 62 height 17
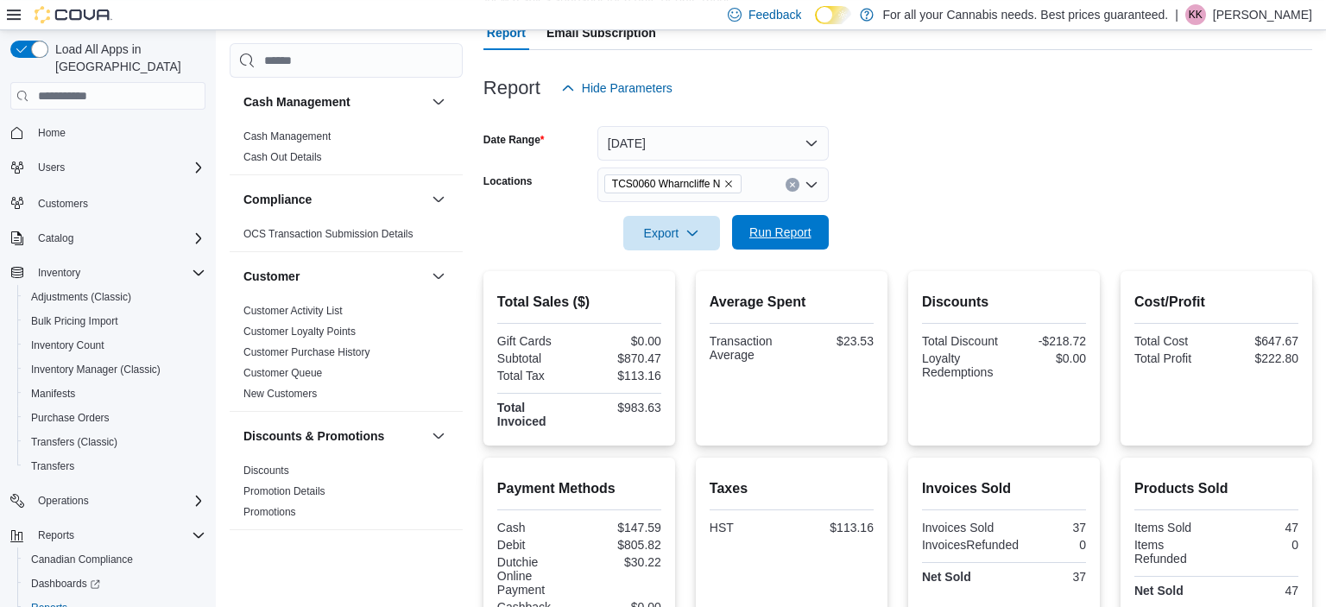
scroll to position [255, 0]
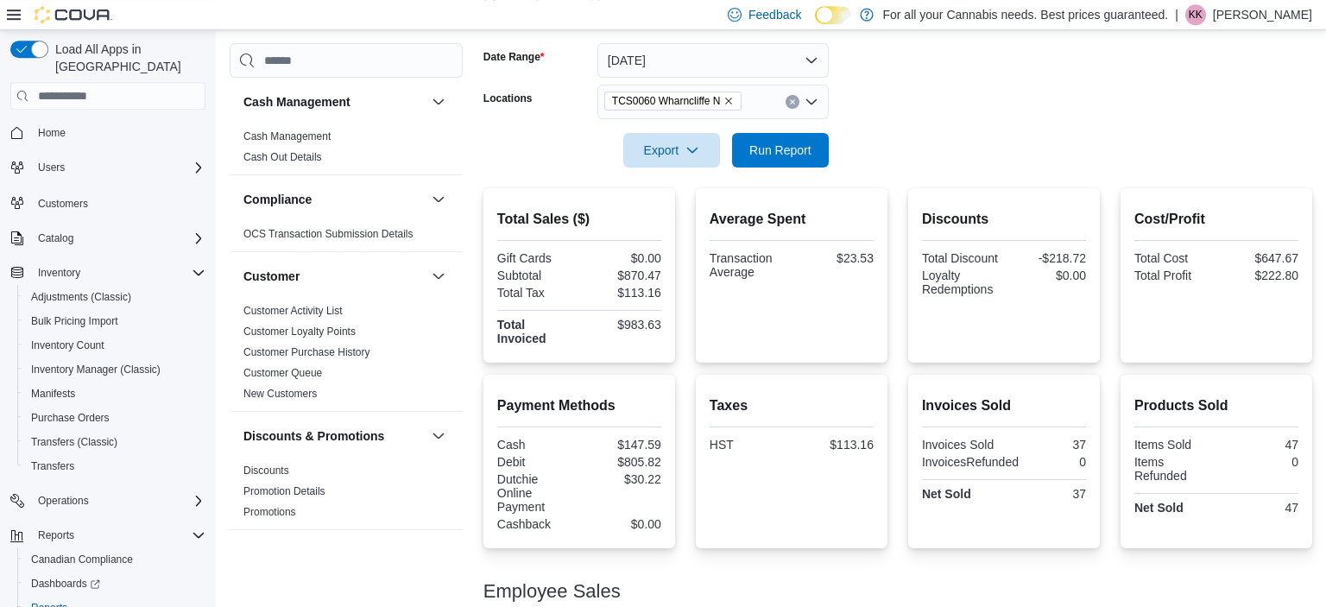
drag, startPoint x: 661, startPoint y: 326, endPoint x: 613, endPoint y: 331, distance: 48.6
drag, startPoint x: 618, startPoint y: 326, endPoint x: 672, endPoint y: 320, distance: 53.9
click at [672, 320] on div "Total Sales ($) Gift Cards $0.00 Subtotal $870.47 Total Tax $113.16 Total Invoi…" at bounding box center [580, 275] width 192 height 174
copy div "$983.63"
